Goal: Task Accomplishment & Management: Use online tool/utility

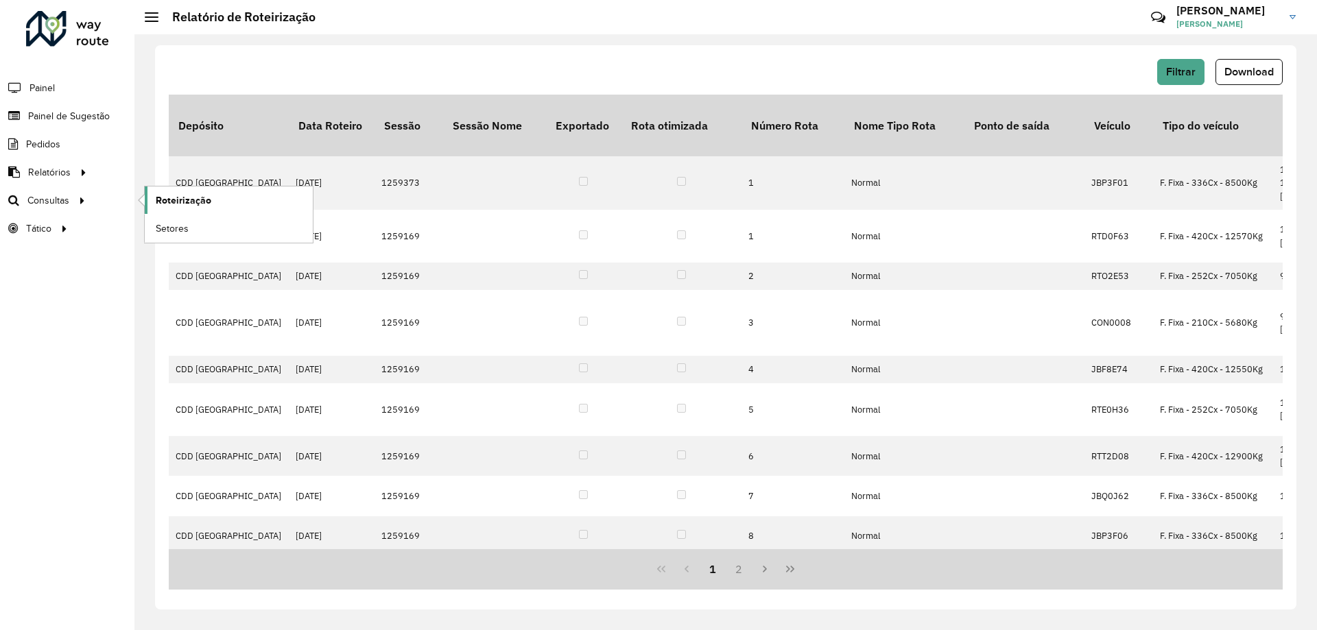
click at [204, 195] on span "Roteirização" at bounding box center [184, 200] width 56 height 14
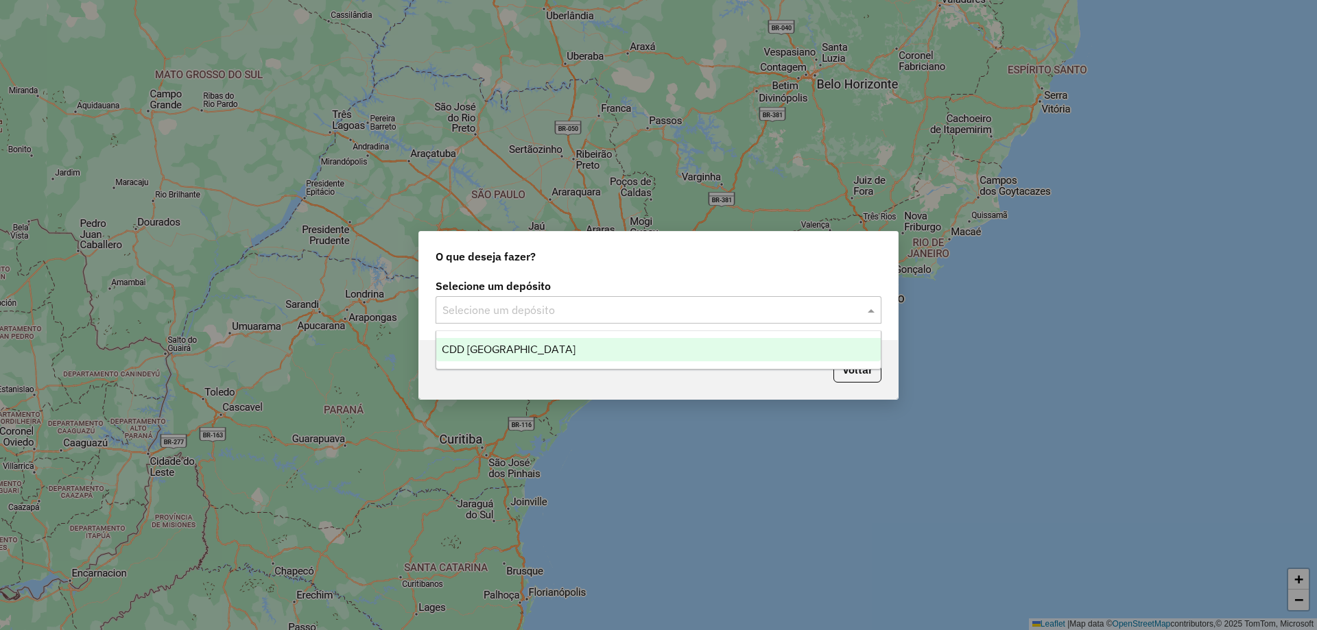
click at [605, 313] on input "text" at bounding box center [644, 310] width 405 height 16
click at [553, 349] on div "CDD [GEOGRAPHIC_DATA]" at bounding box center [658, 349] width 444 height 23
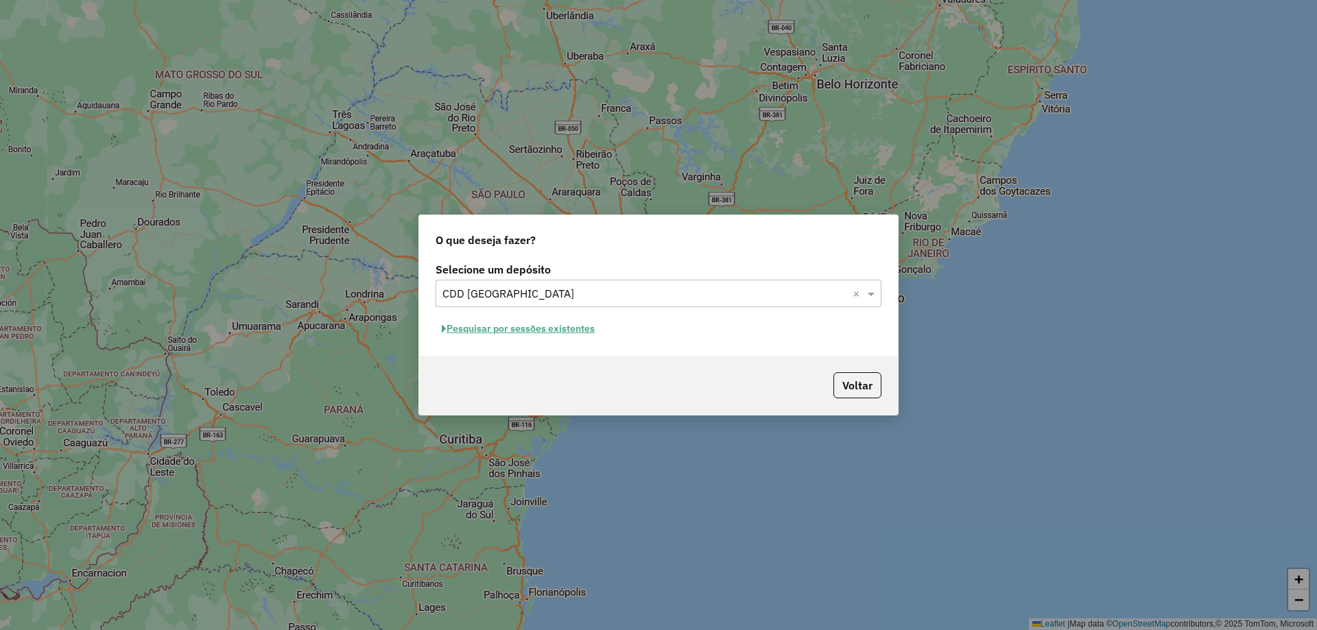
click at [556, 324] on button "Pesquisar por sessões existentes" at bounding box center [517, 328] width 165 height 21
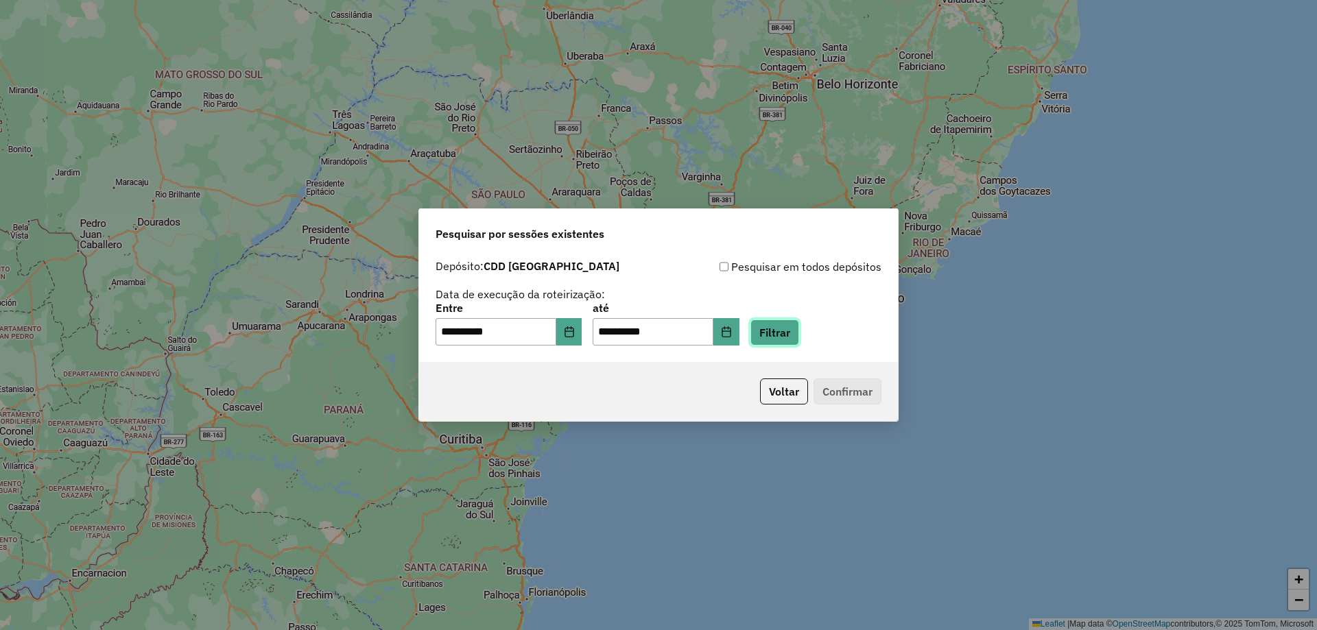
click at [799, 342] on button "Filtrar" at bounding box center [774, 333] width 49 height 26
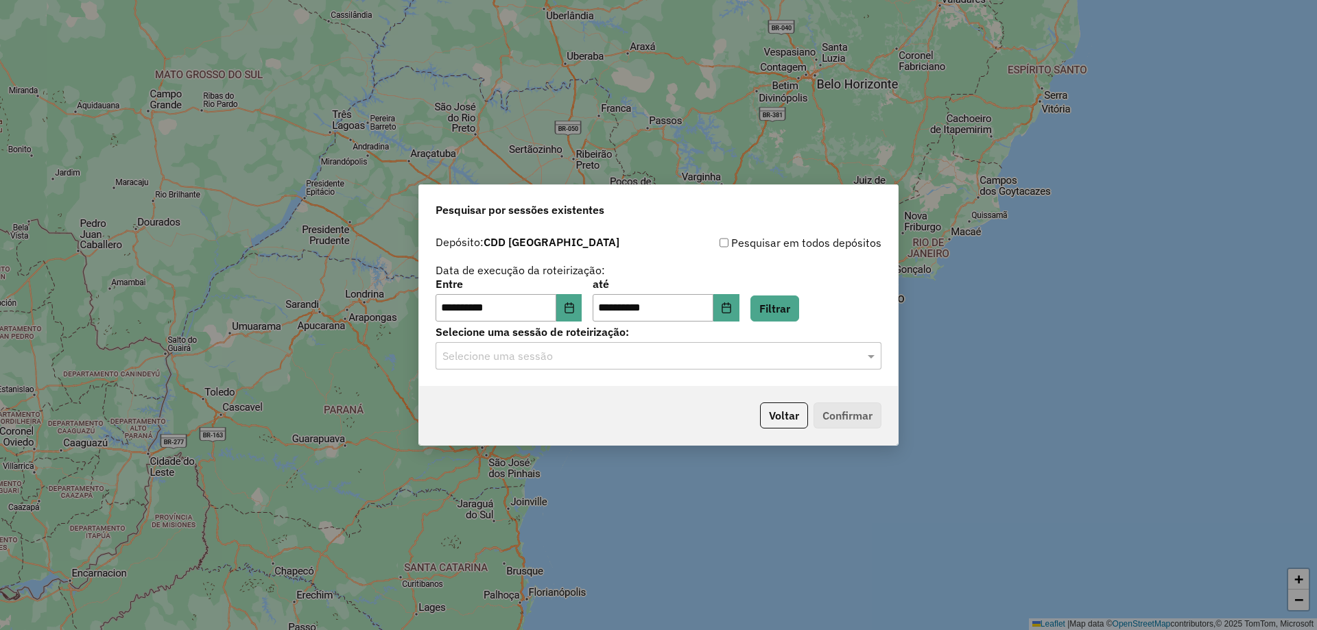
click at [769, 358] on input "text" at bounding box center [644, 356] width 405 height 16
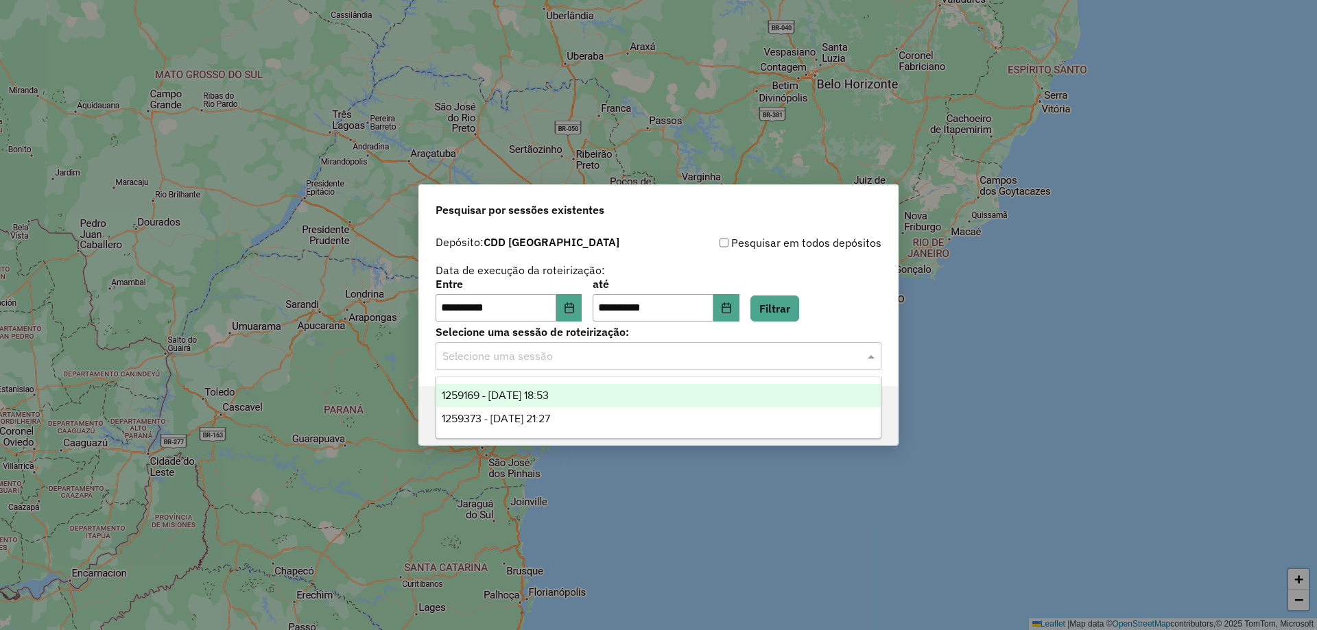
click at [594, 399] on div "1259169 - 04/09/2025 18:53" at bounding box center [658, 395] width 444 height 23
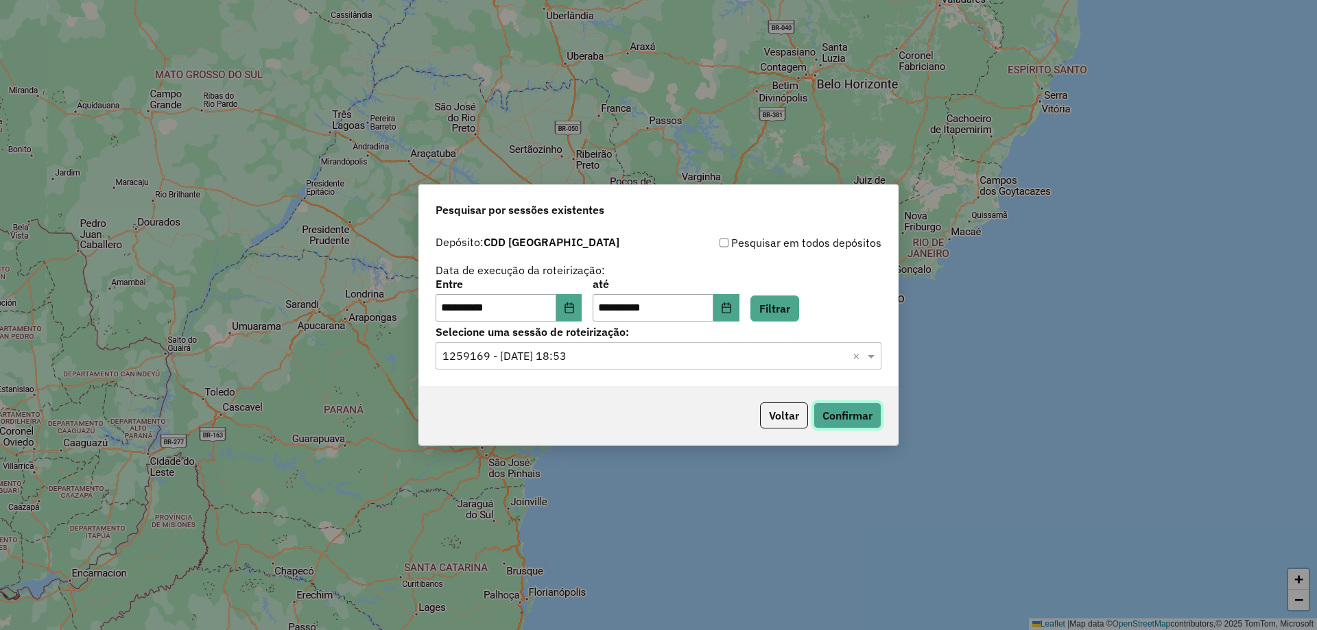
click at [872, 409] on button "Confirmar" at bounding box center [847, 416] width 68 height 26
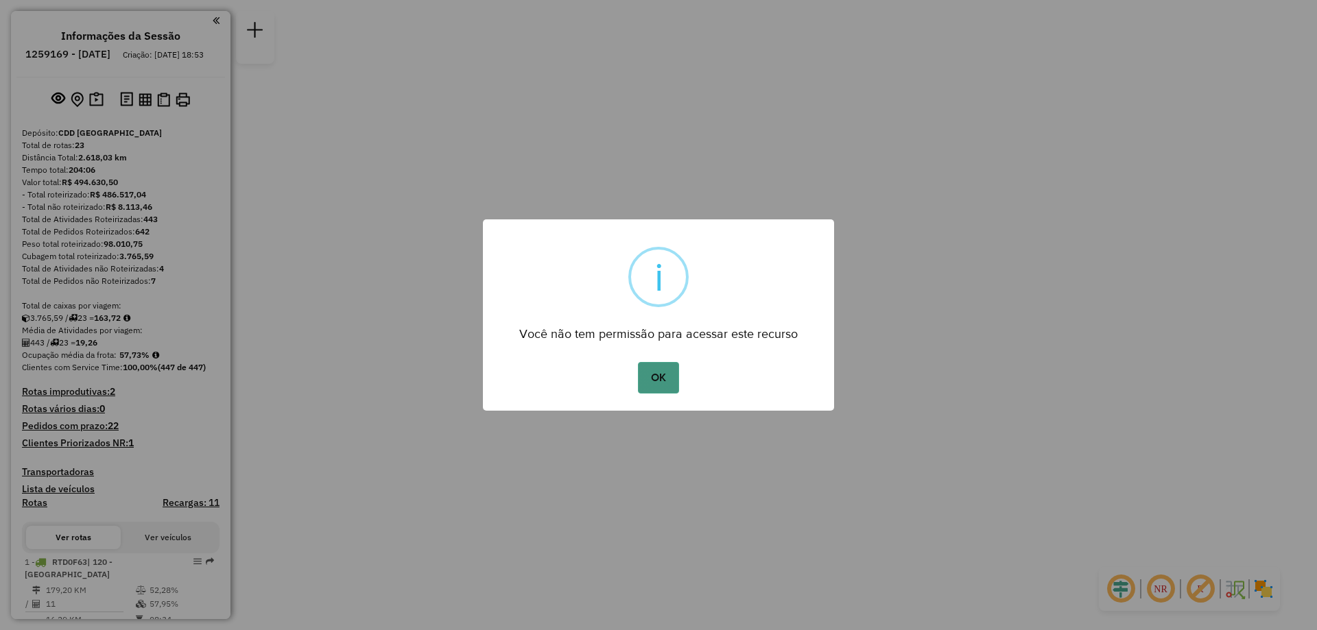
click at [665, 363] on button "OK" at bounding box center [658, 378] width 40 height 32
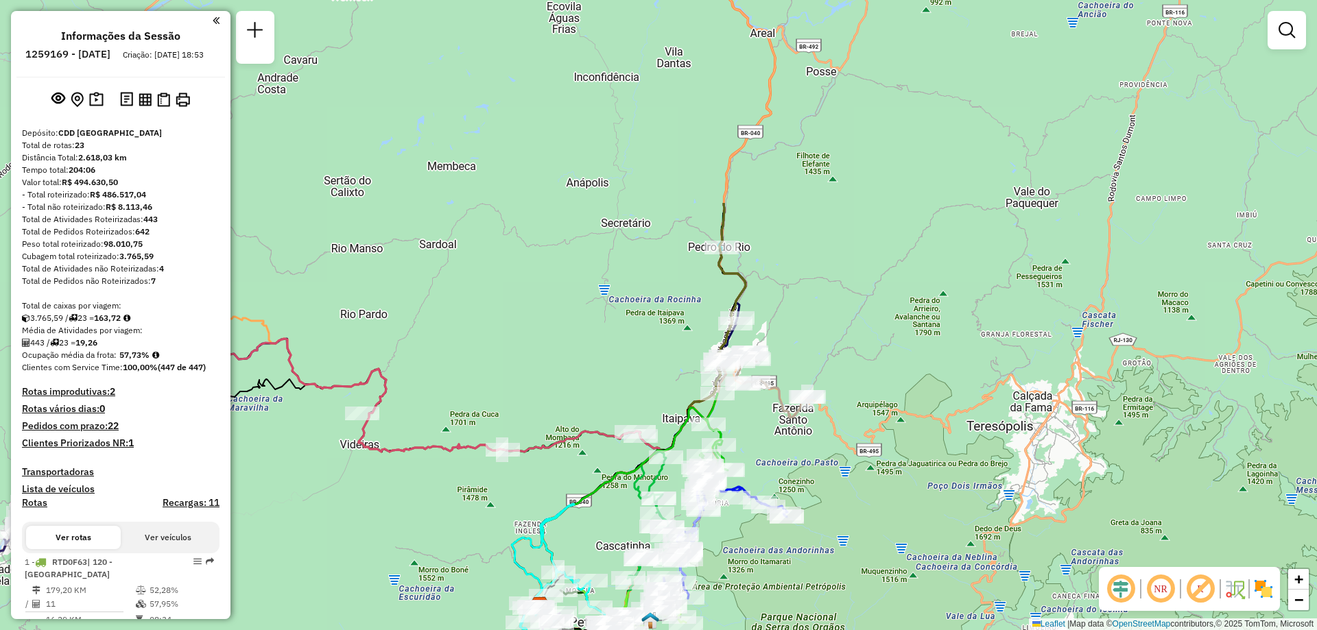
drag, startPoint x: 1017, startPoint y: 335, endPoint x: 881, endPoint y: 496, distance: 210.7
click at [881, 496] on div "Janela de atendimento Grade de atendimento Capacidade Transportadoras Veículos …" at bounding box center [658, 315] width 1317 height 630
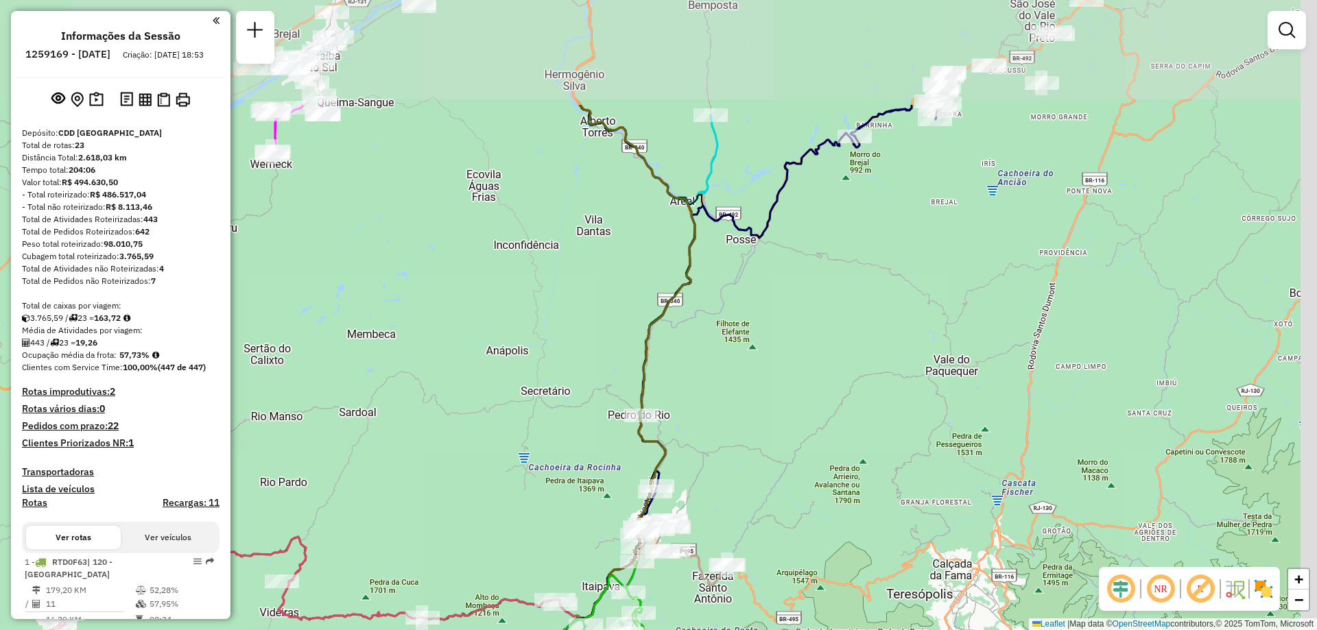
drag, startPoint x: 1012, startPoint y: 246, endPoint x: 932, endPoint y: 414, distance: 186.2
click at [932, 414] on div "Janela de atendimento Grade de atendimento Capacidade Transportadoras Veículos …" at bounding box center [658, 315] width 1317 height 630
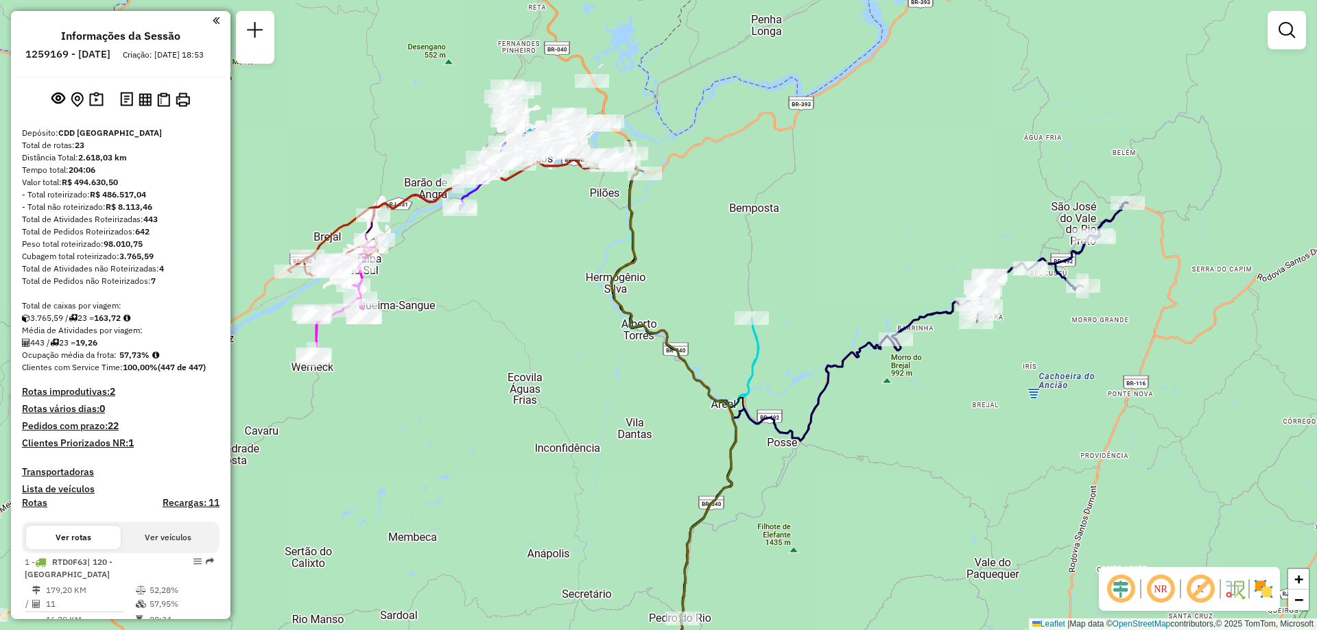
drag, startPoint x: 878, startPoint y: 333, endPoint x: 920, endPoint y: 536, distance: 207.1
click at [920, 536] on div "Janela de atendimento Grade de atendimento Capacidade Transportadoras Veículos …" at bounding box center [658, 315] width 1317 height 630
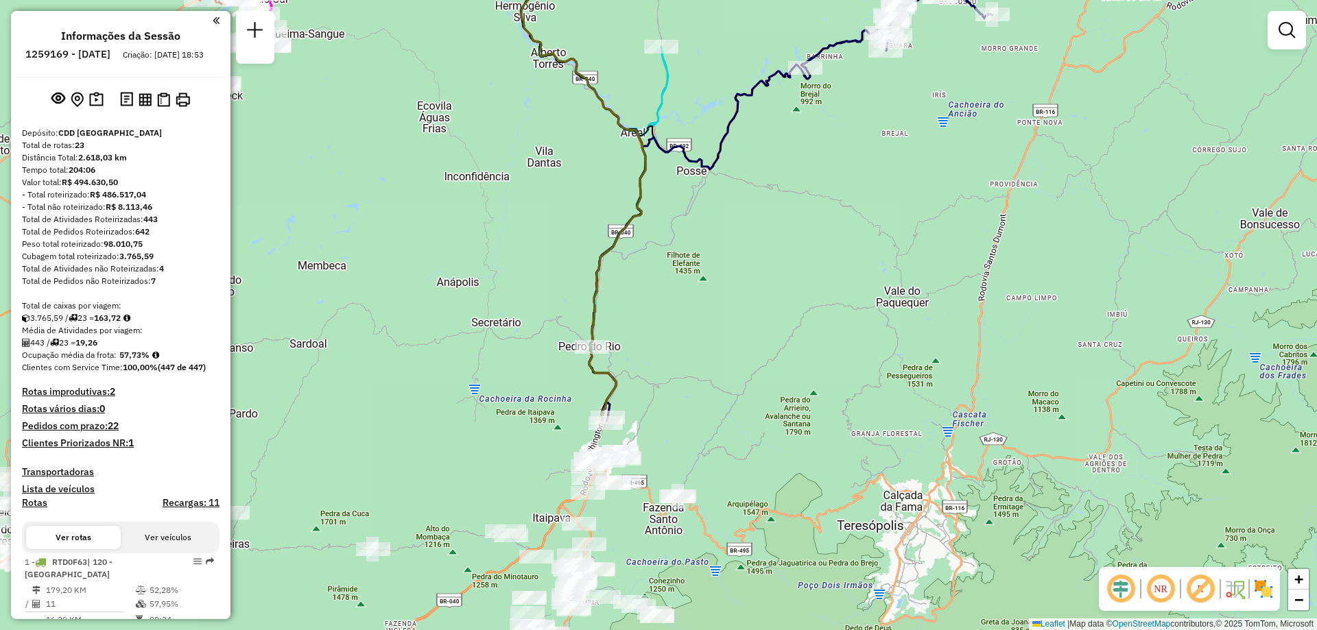
drag, startPoint x: 913, startPoint y: 525, endPoint x: 806, endPoint y: 309, distance: 241.4
click at [806, 309] on div "Janela de atendimento Grade de atendimento Capacidade Transportadoras Veículos …" at bounding box center [658, 315] width 1317 height 630
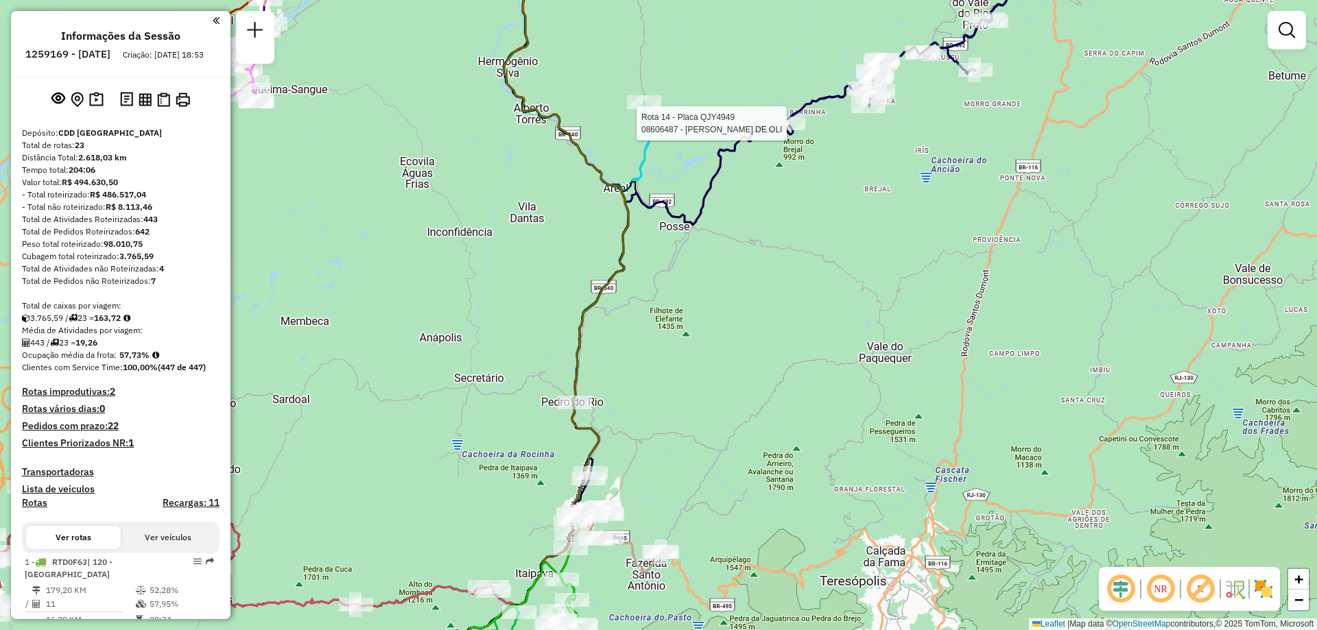
select select "**********"
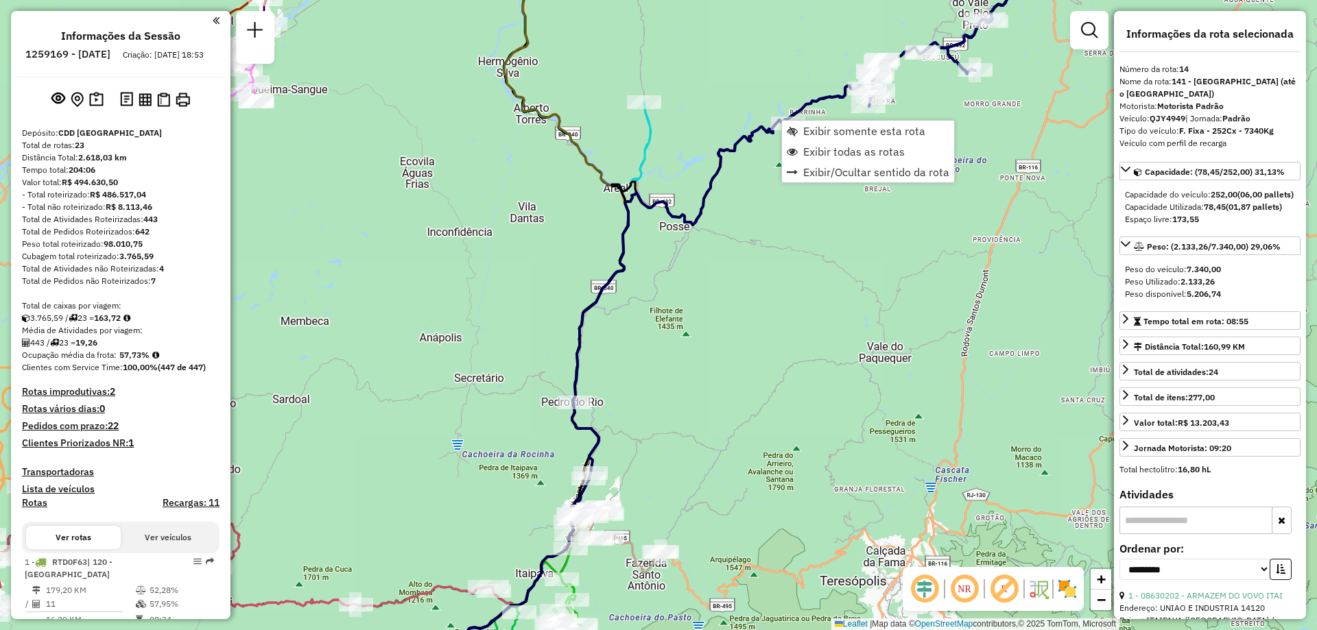
scroll to position [1492, 0]
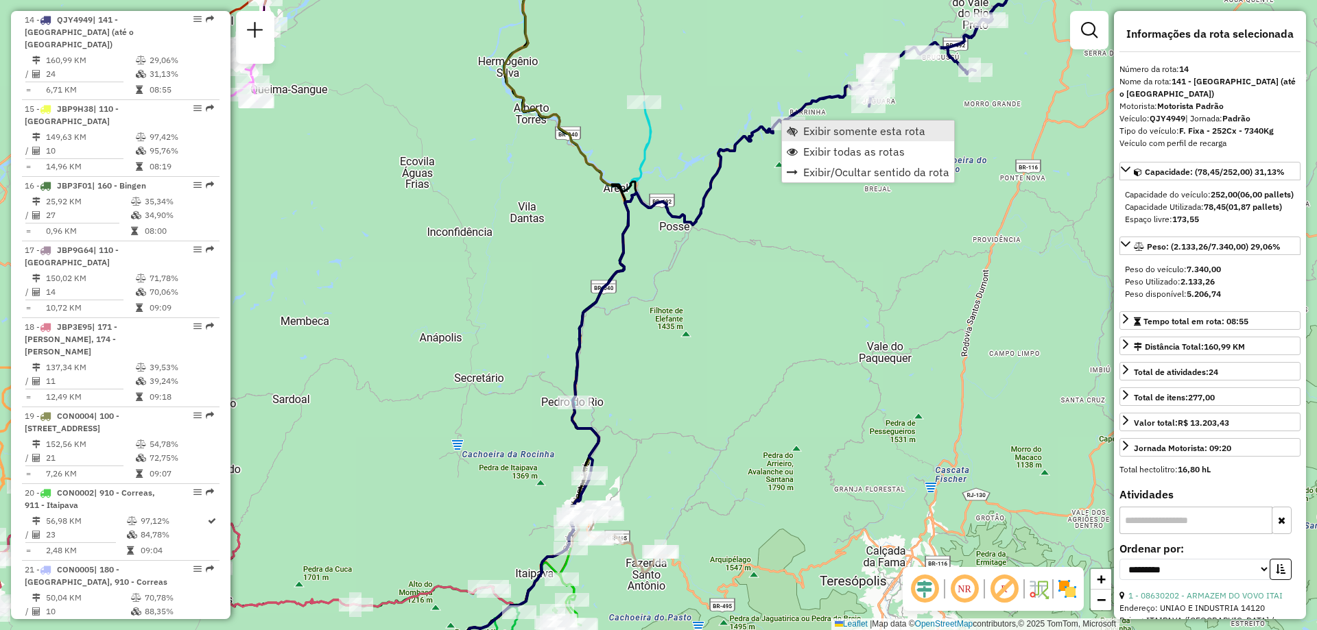
click at [812, 134] on span "Exibir somente esta rota" at bounding box center [864, 130] width 122 height 11
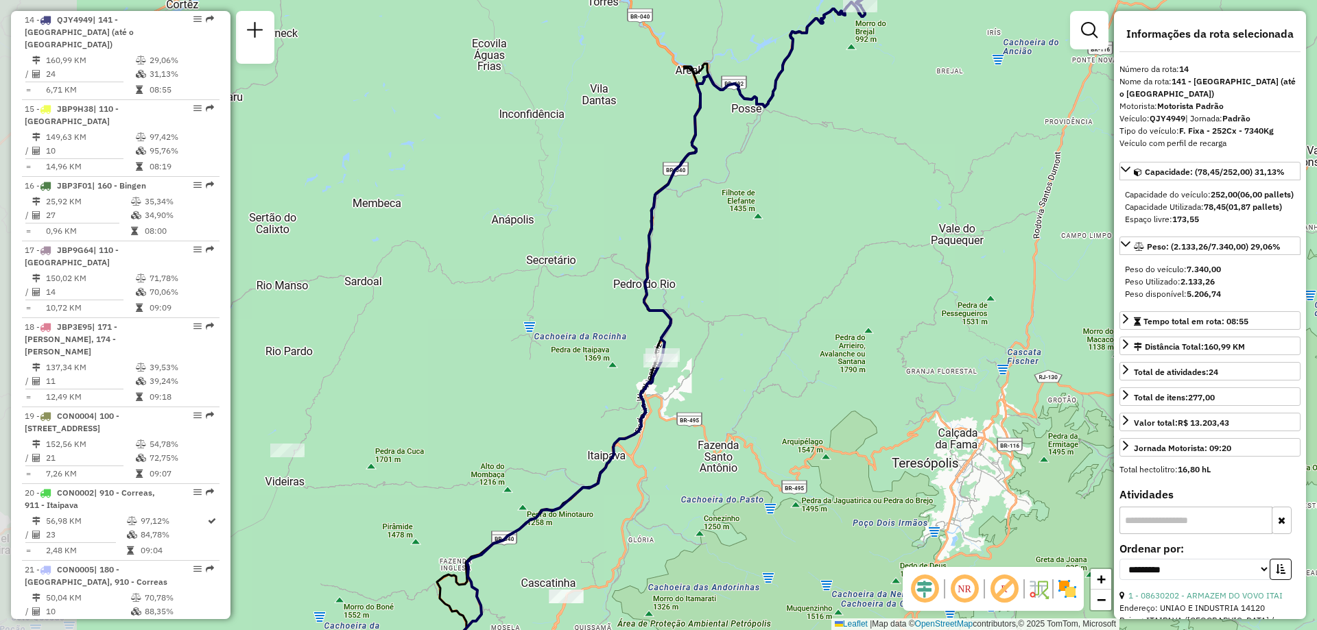
drag, startPoint x: 612, startPoint y: 368, endPoint x: 716, endPoint y: 361, distance: 103.8
click at [716, 361] on div "Janela de atendimento Grade de atendimento Capacidade Transportadoras Veículos …" at bounding box center [658, 315] width 1317 height 630
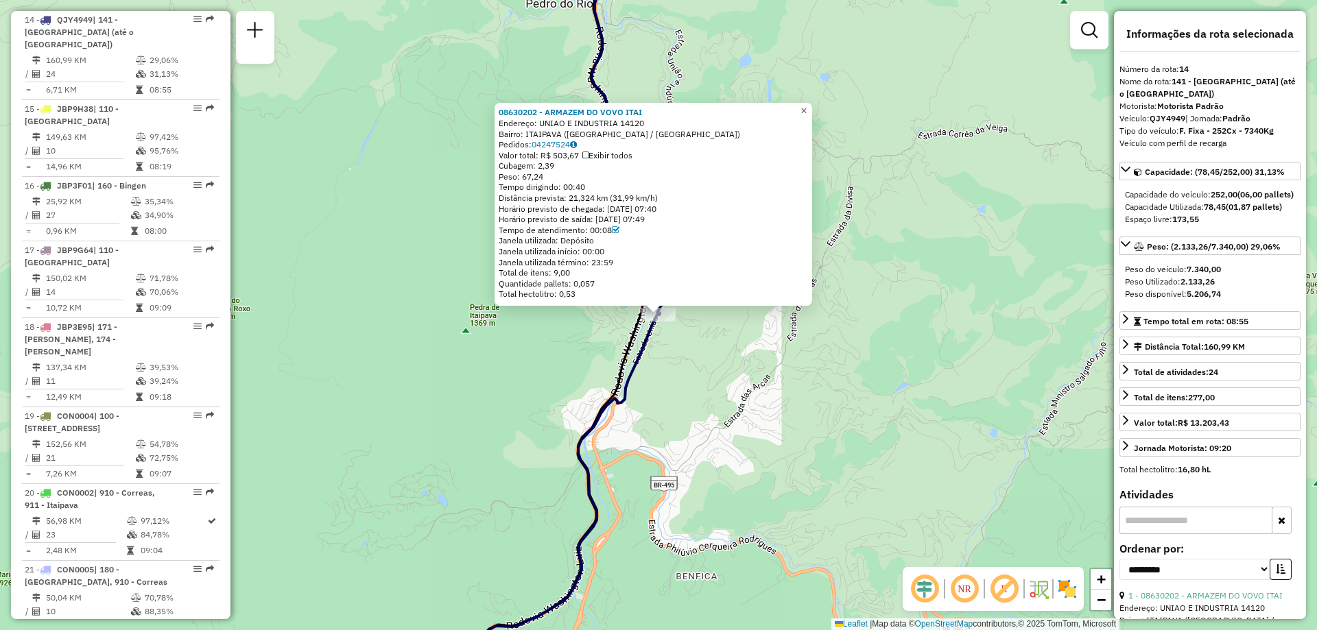
click at [806, 105] on span "×" at bounding box center [803, 111] width 6 height 12
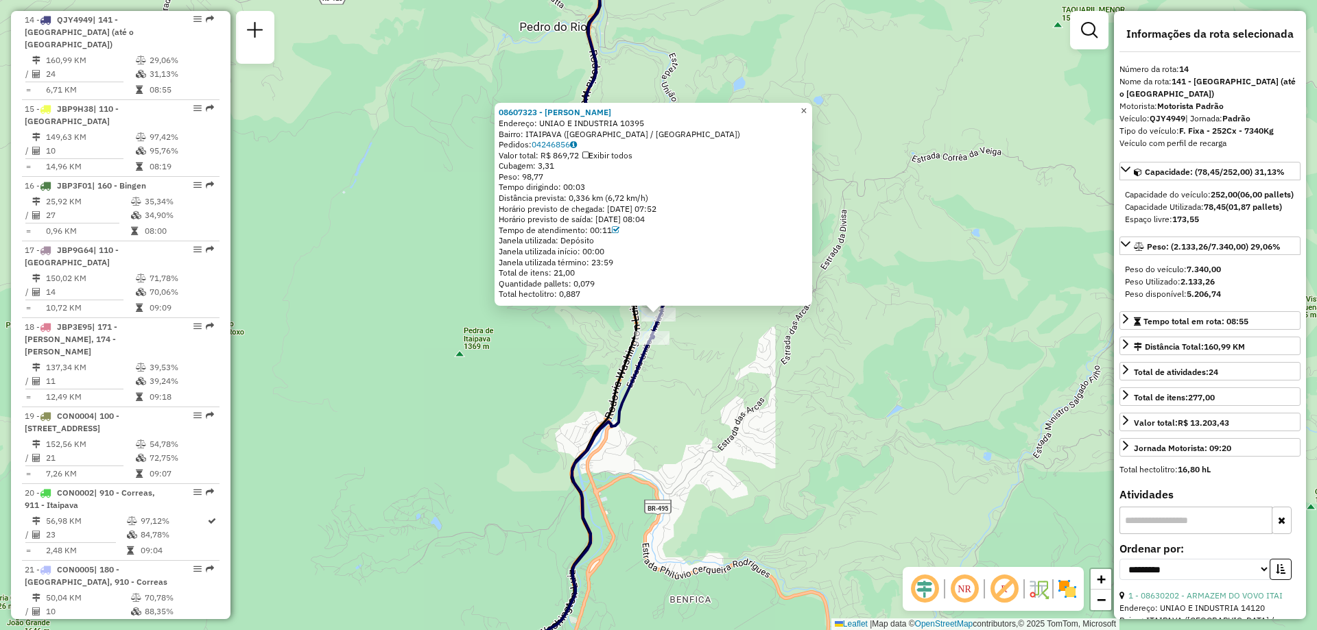
click at [806, 108] on span "×" at bounding box center [803, 111] width 6 height 12
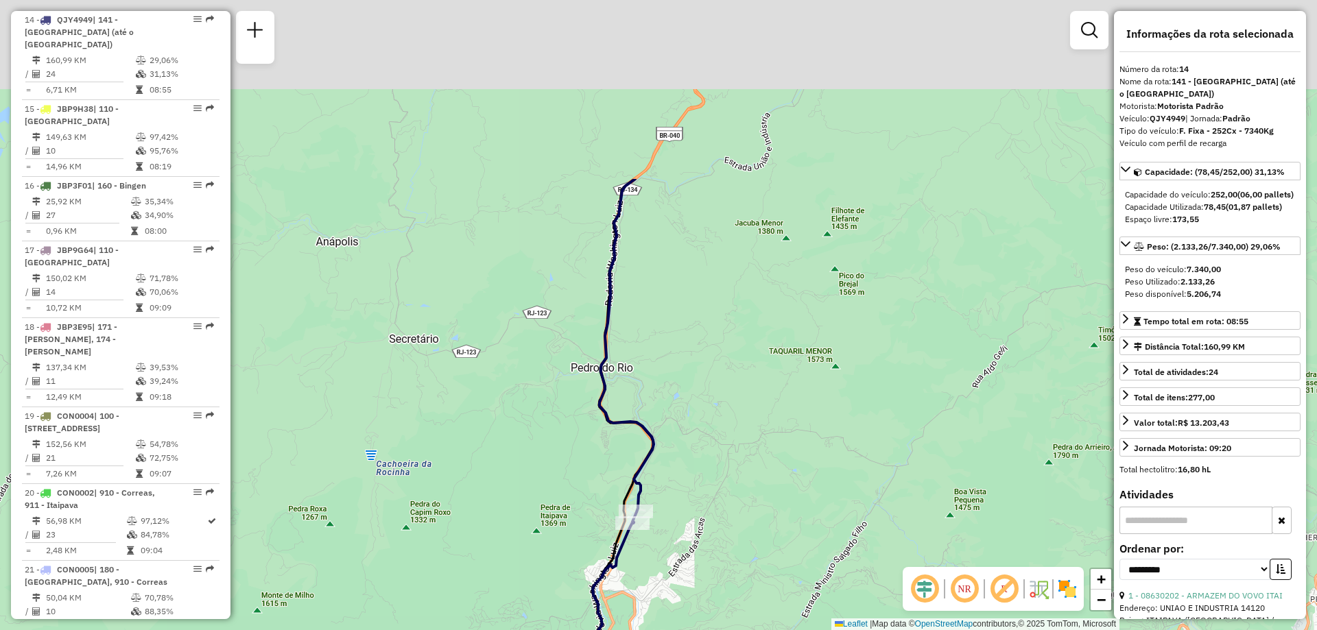
drag, startPoint x: 824, startPoint y: 123, endPoint x: 753, endPoint y: 398, distance: 284.8
click at [753, 398] on div "Janela de atendimento Grade de atendimento Capacidade Transportadoras Veículos …" at bounding box center [658, 315] width 1317 height 630
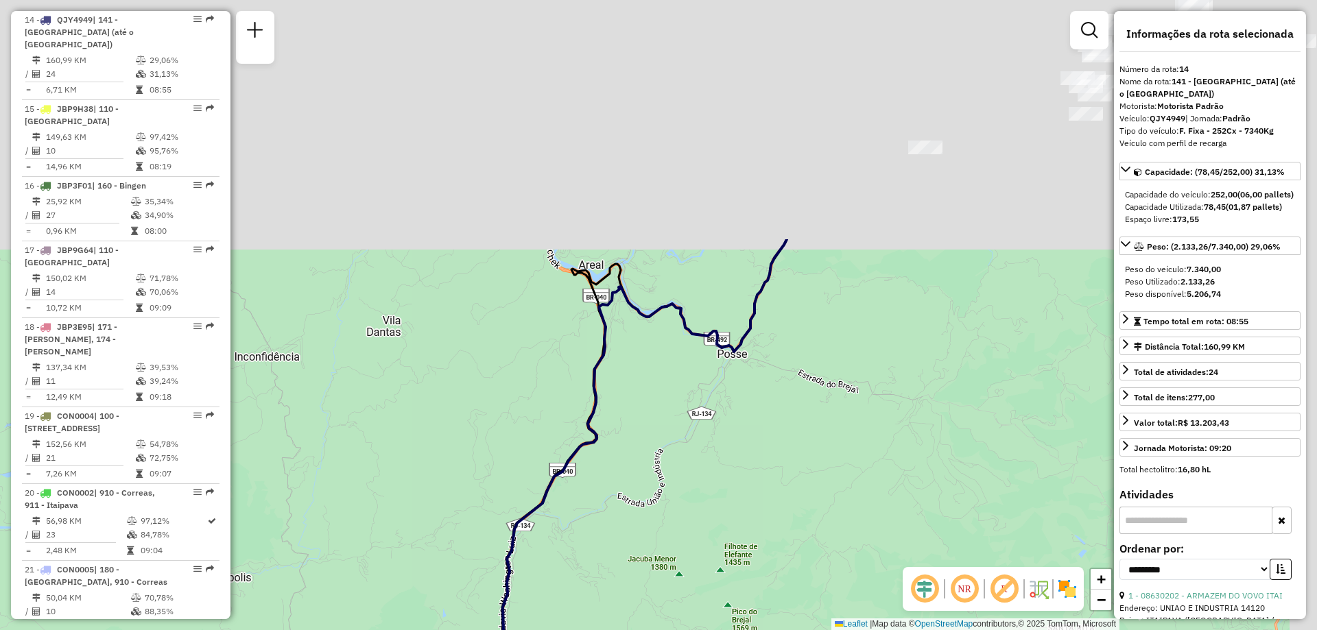
drag, startPoint x: 831, startPoint y: 159, endPoint x: 734, endPoint y: 442, distance: 299.3
click at [734, 442] on div "Janela de atendimento Grade de atendimento Capacidade Transportadoras Veículos …" at bounding box center [658, 315] width 1317 height 630
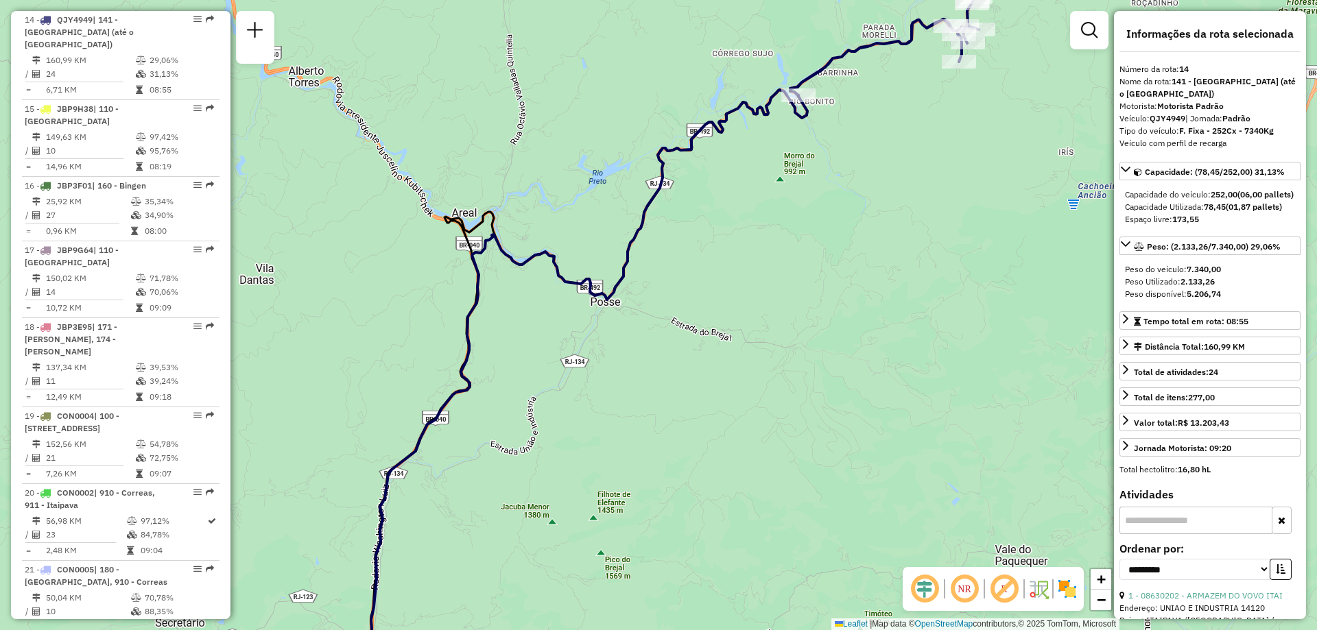
drag, startPoint x: 912, startPoint y: 294, endPoint x: 785, endPoint y: 241, distance: 137.2
click at [785, 241] on div "Janela de atendimento Grade de atendimento Capacidade Transportadoras Veículos …" at bounding box center [658, 315] width 1317 height 630
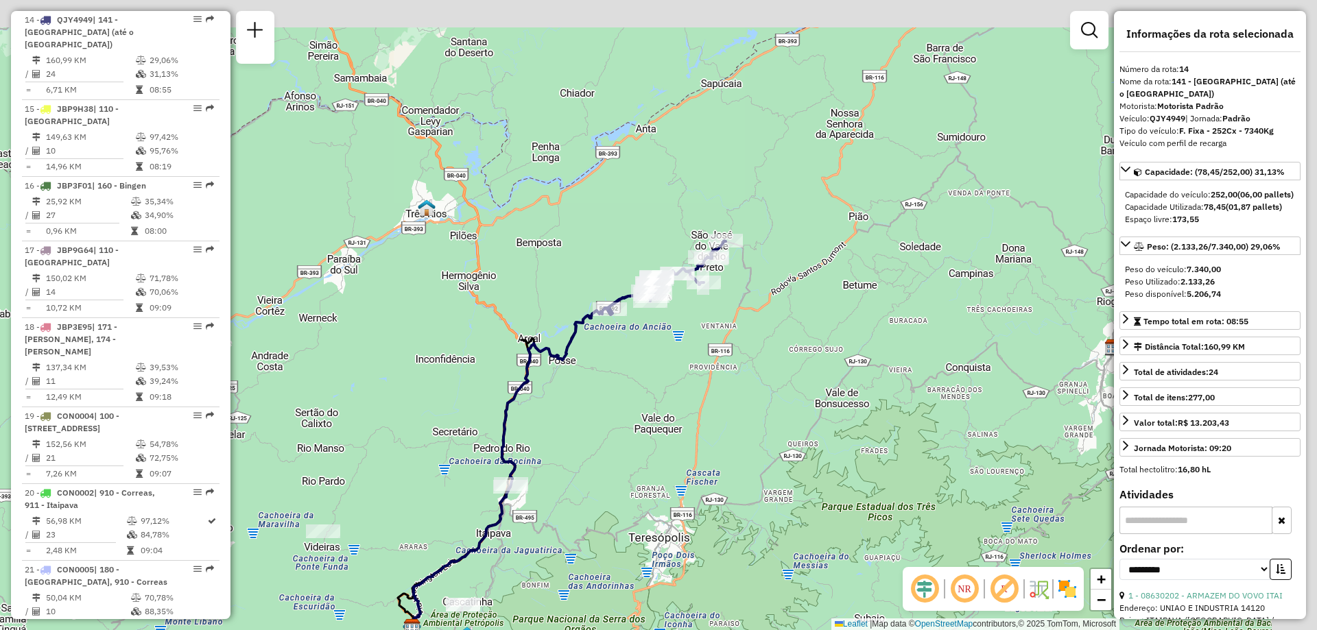
drag, startPoint x: 896, startPoint y: 254, endPoint x: 713, endPoint y: 361, distance: 212.1
click at [713, 361] on div "Janela de atendimento Grade de atendimento Capacidade Transportadoras Veículos …" at bounding box center [658, 315] width 1317 height 630
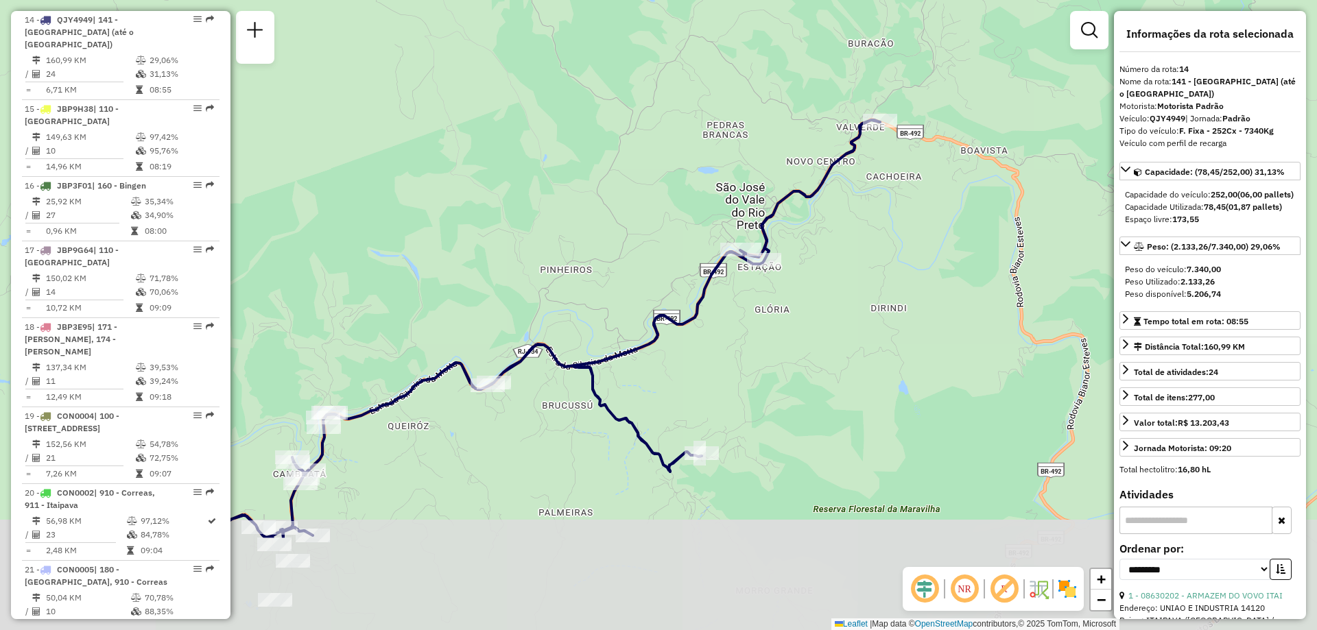
drag, startPoint x: 666, startPoint y: 412, endPoint x: 830, endPoint y: 257, distance: 225.6
click at [830, 257] on div "Janela de atendimento Grade de atendimento Capacidade Transportadoras Veículos …" at bounding box center [658, 315] width 1317 height 630
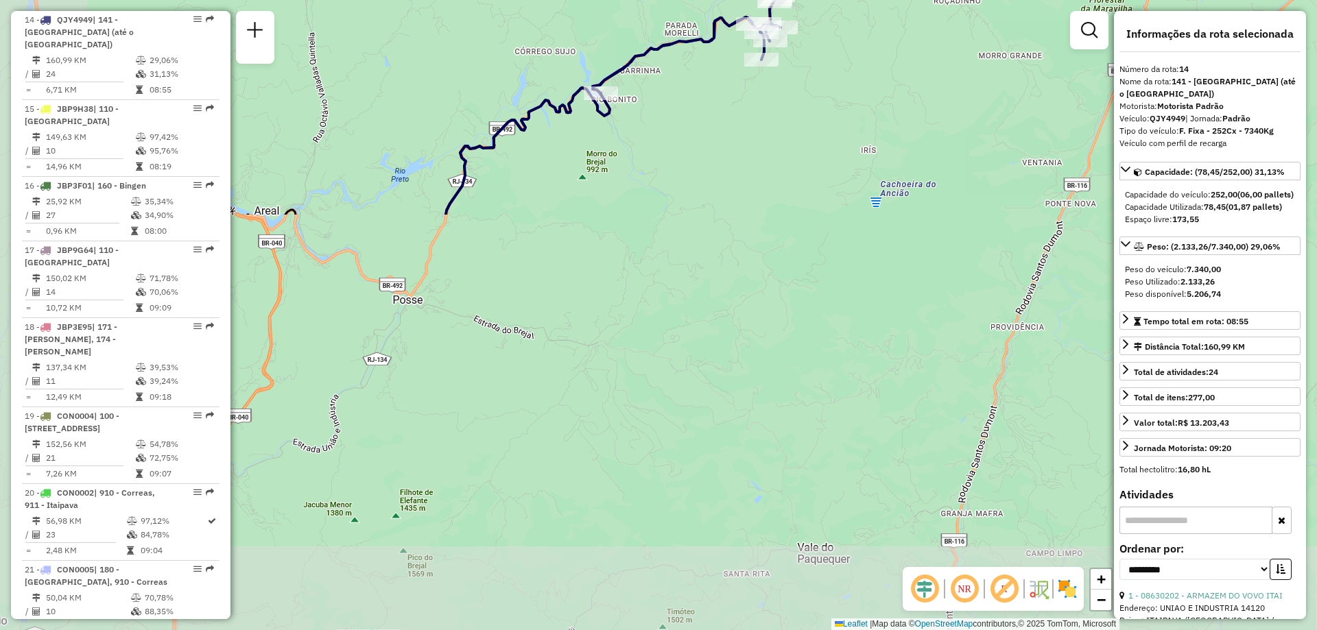
drag, startPoint x: 531, startPoint y: 494, endPoint x: 868, endPoint y: 16, distance: 585.6
click at [868, 16] on div "Janela de atendimento Grade de atendimento Capacidade Transportadoras Veículos …" at bounding box center [658, 315] width 1317 height 630
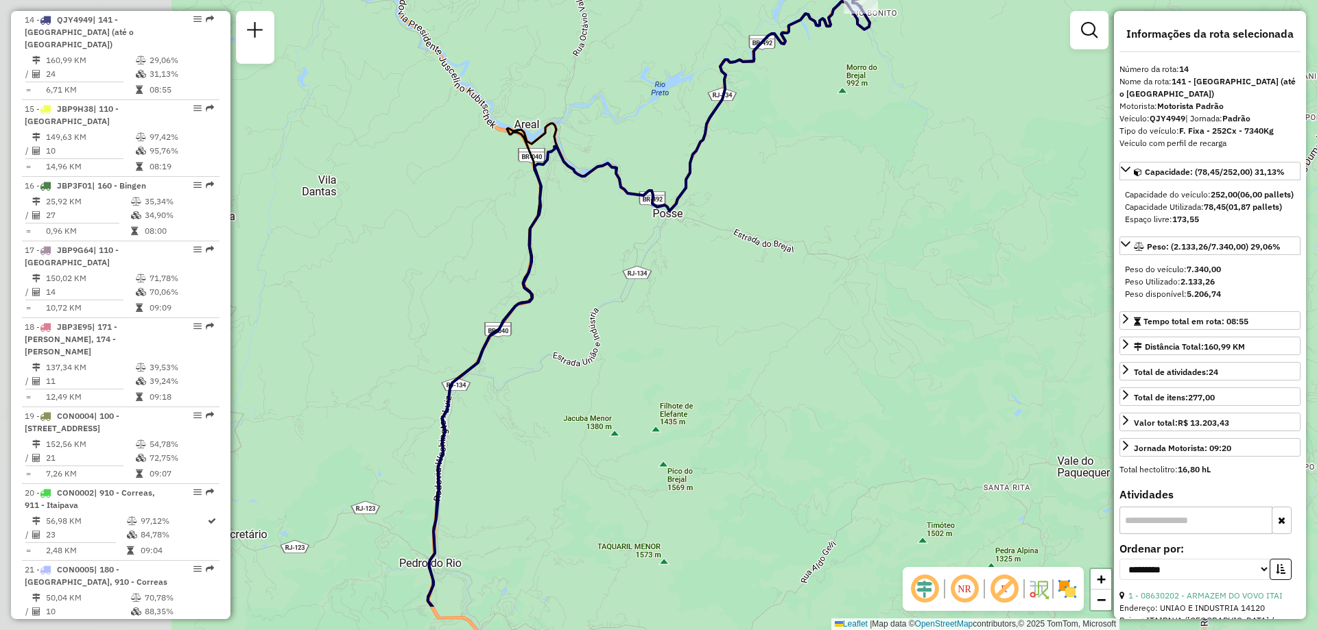
drag, startPoint x: 599, startPoint y: 315, endPoint x: 860, endPoint y: 228, distance: 275.6
click at [860, 228] on div "Janela de atendimento Grade de atendimento Capacidade Transportadoras Veículos …" at bounding box center [658, 315] width 1317 height 630
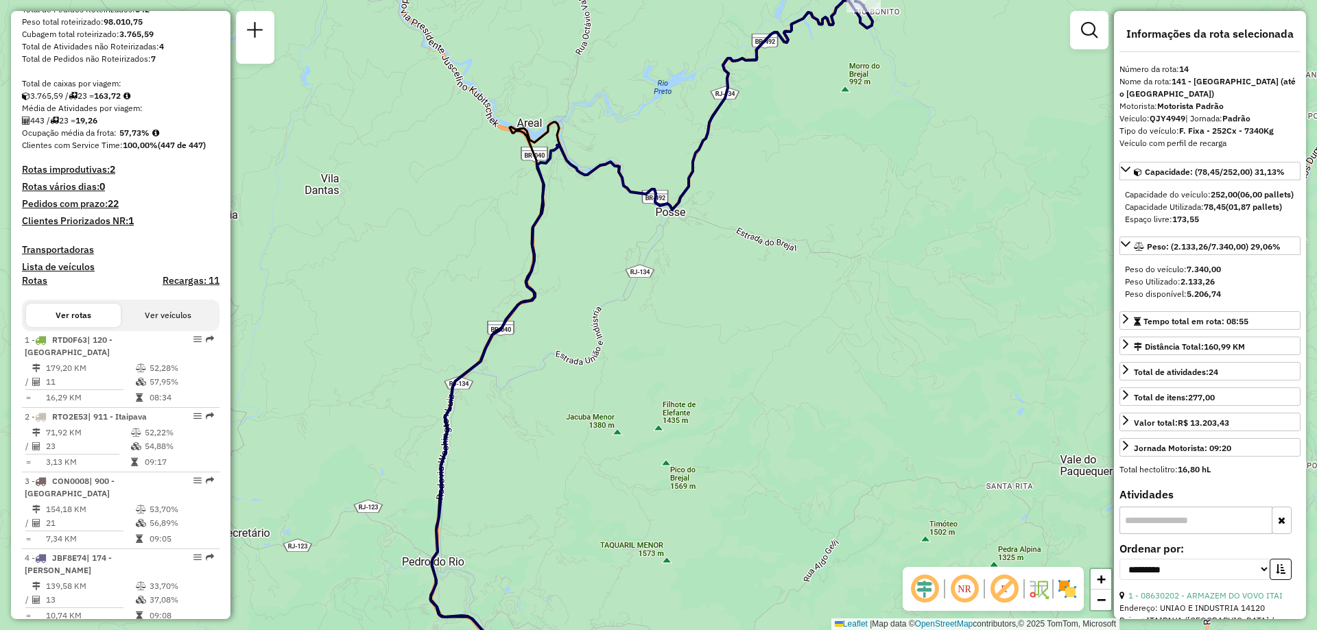
scroll to position [0, 0]
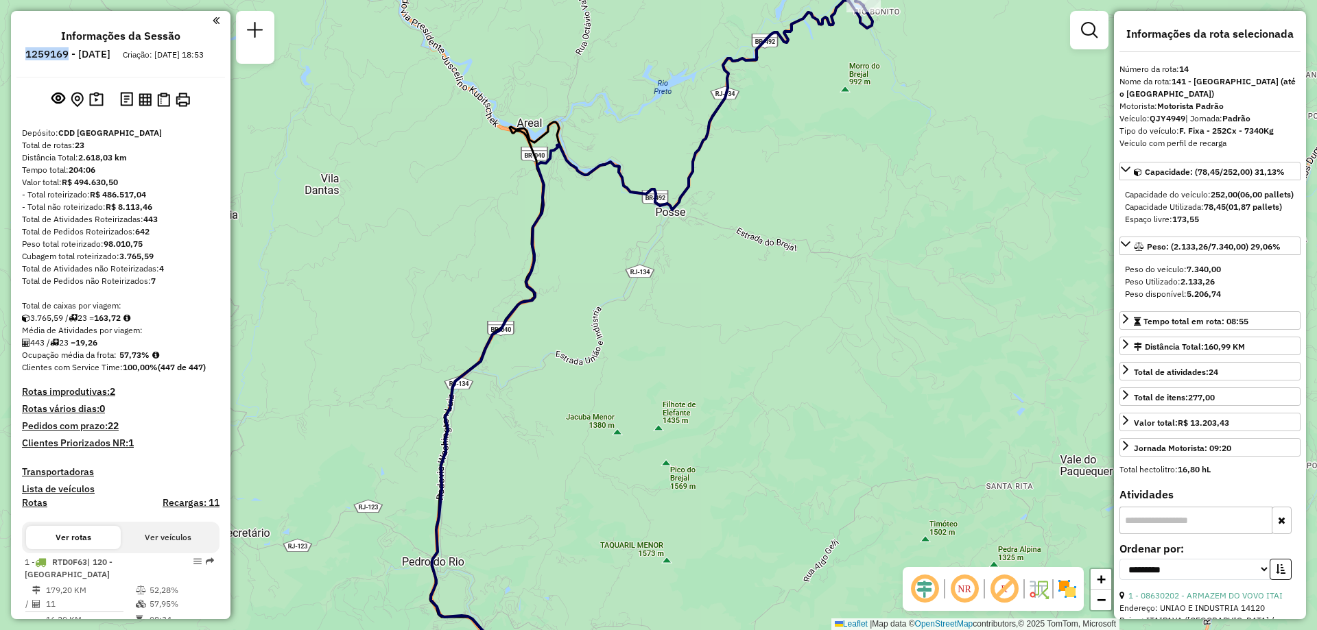
drag, startPoint x: 107, startPoint y: 54, endPoint x: 50, endPoint y: 49, distance: 57.2
click at [50, 49] on ul "Informações da Sessão 1259169 - 04/09/2025 Criação: 03/09/2025 18:53" at bounding box center [120, 47] width 208 height 36
copy h6 "1259169"
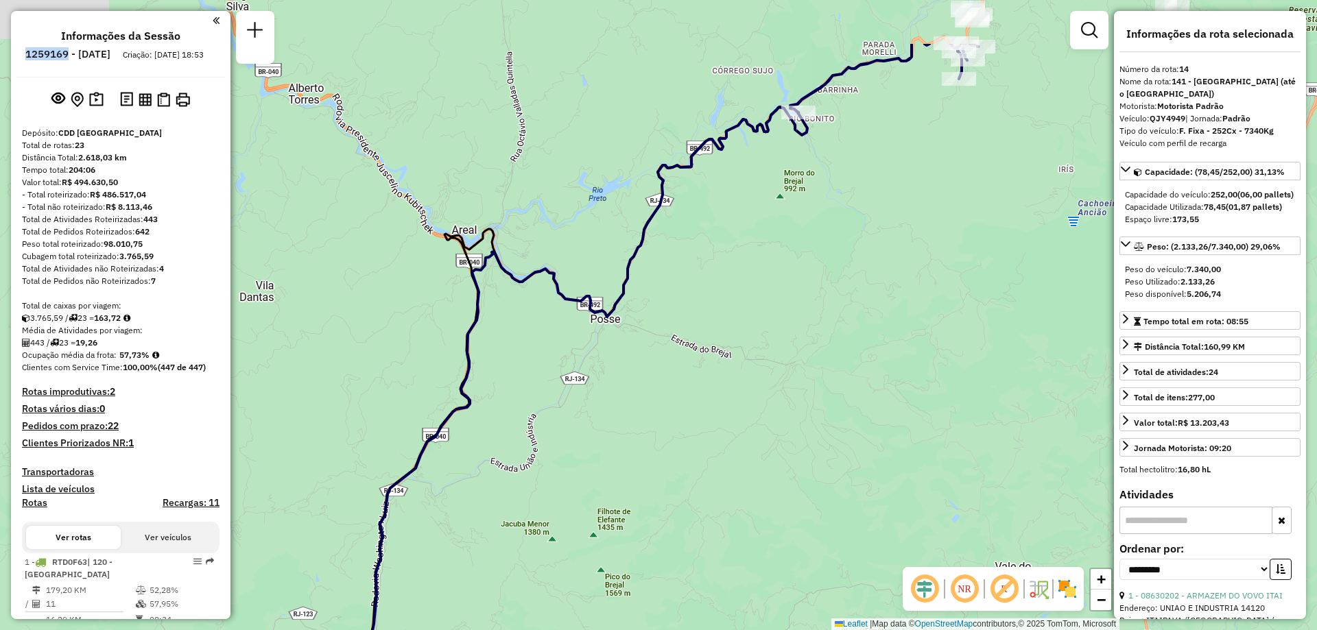
drag, startPoint x: 845, startPoint y: 144, endPoint x: 774, endPoint y: 263, distance: 139.0
click at [774, 263] on div "Janela de atendimento Grade de atendimento Capacidade Transportadoras Veículos …" at bounding box center [658, 315] width 1317 height 630
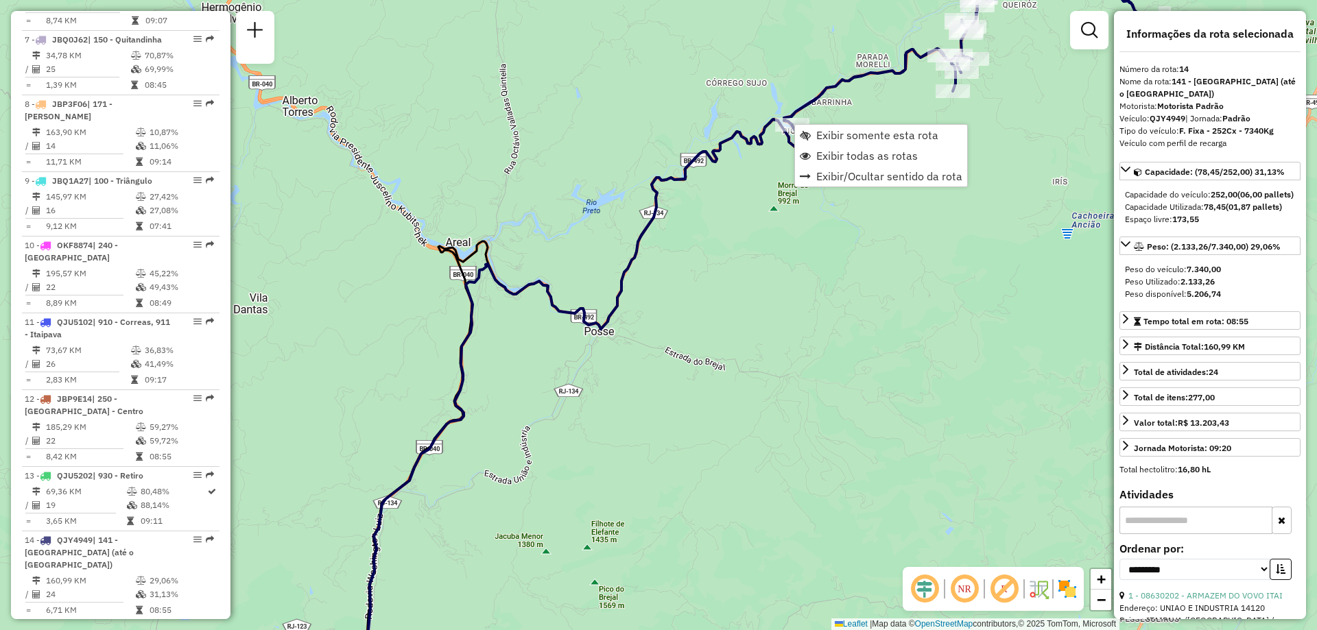
scroll to position [1492, 0]
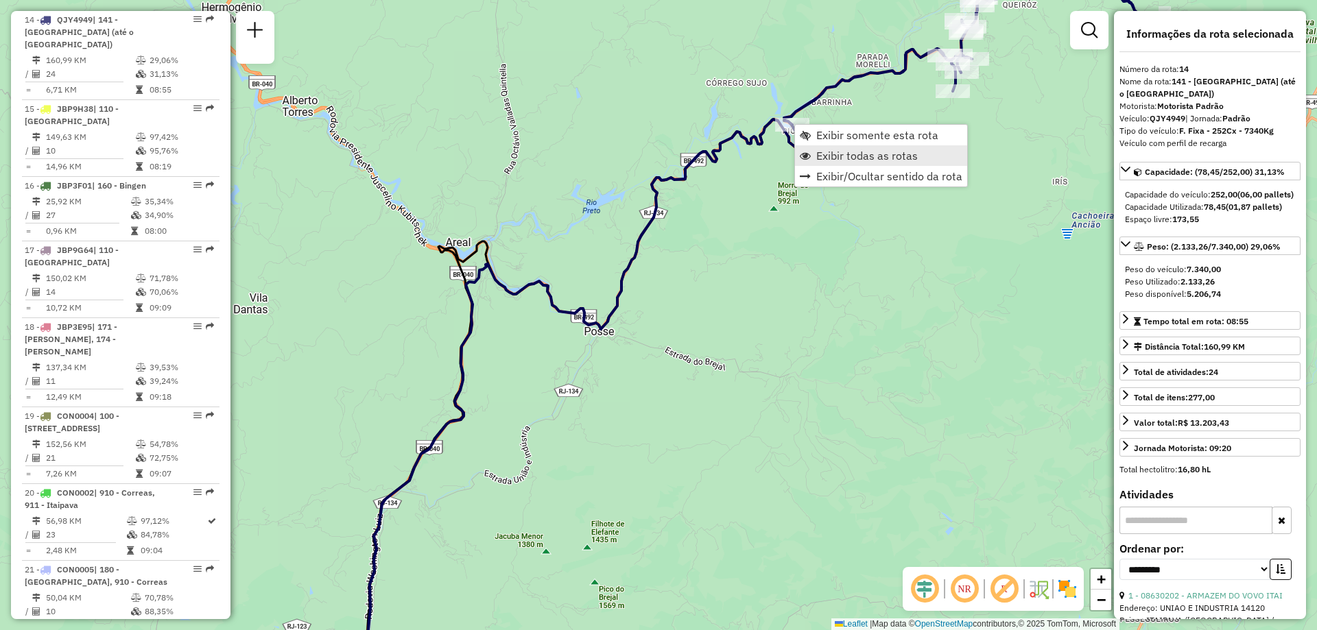
click at [853, 153] on span "Exibir todas as rotas" at bounding box center [866, 155] width 101 height 11
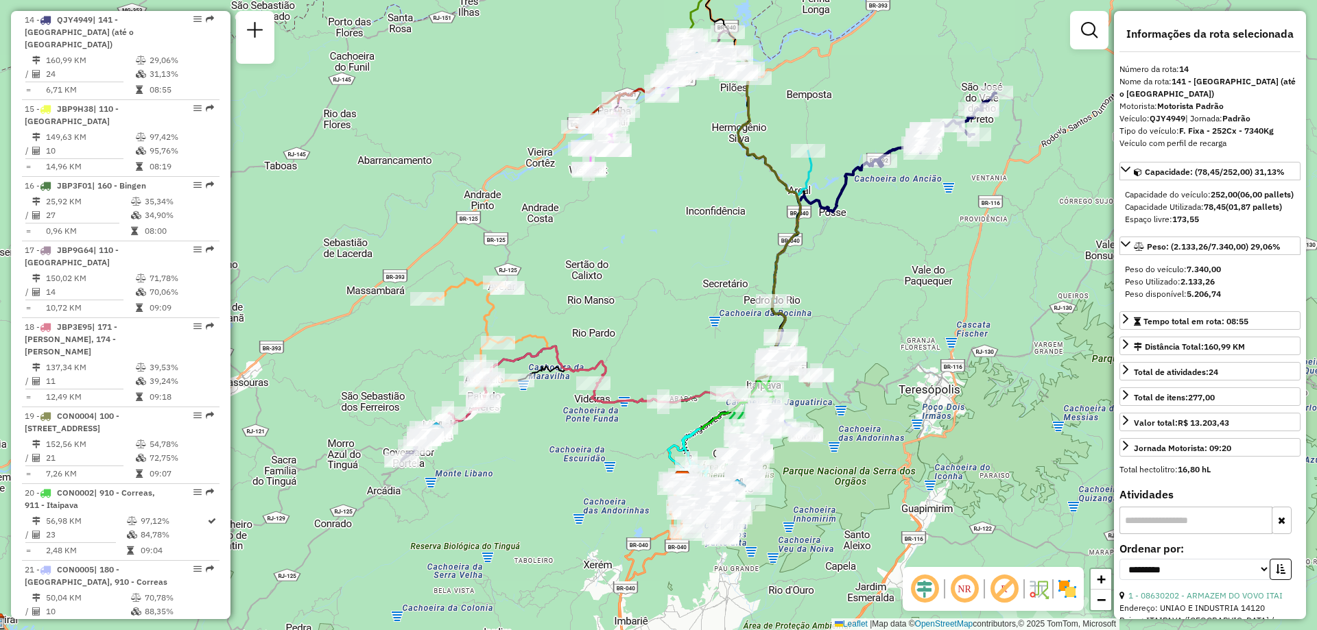
drag, startPoint x: 706, startPoint y: 491, endPoint x: 849, endPoint y: 277, distance: 257.5
click at [849, 277] on div "Janela de atendimento Grade de atendimento Capacidade Transportadoras Veículos …" at bounding box center [658, 315] width 1317 height 630
click at [529, 623] on div "Janela de atendimento Grade de atendimento Capacidade Transportadoras Veículos …" at bounding box center [658, 315] width 1317 height 630
